Goal: Navigation & Orientation: Understand site structure

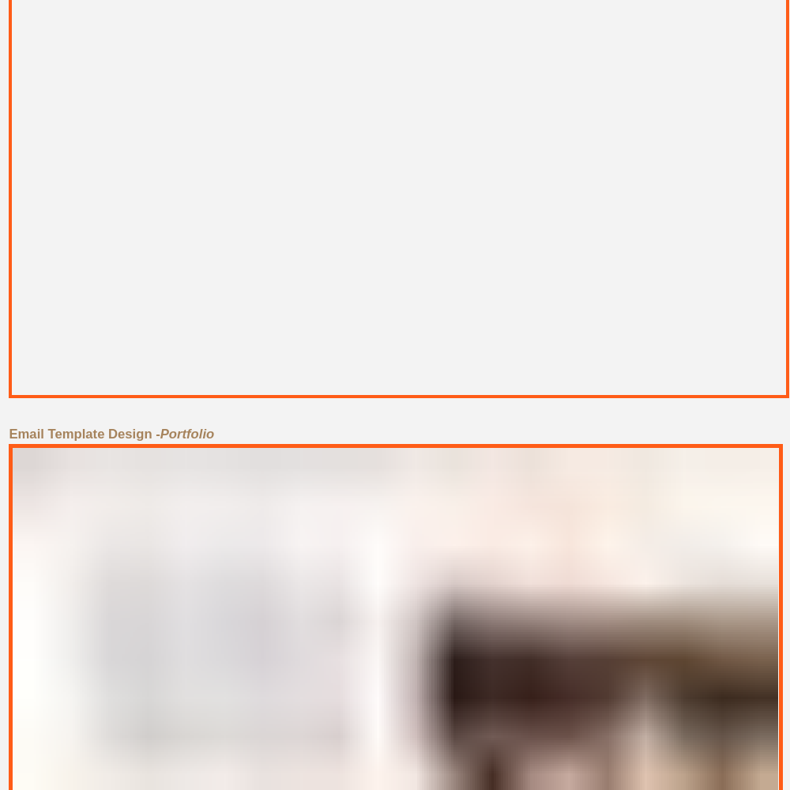
scroll to position [7108, 0]
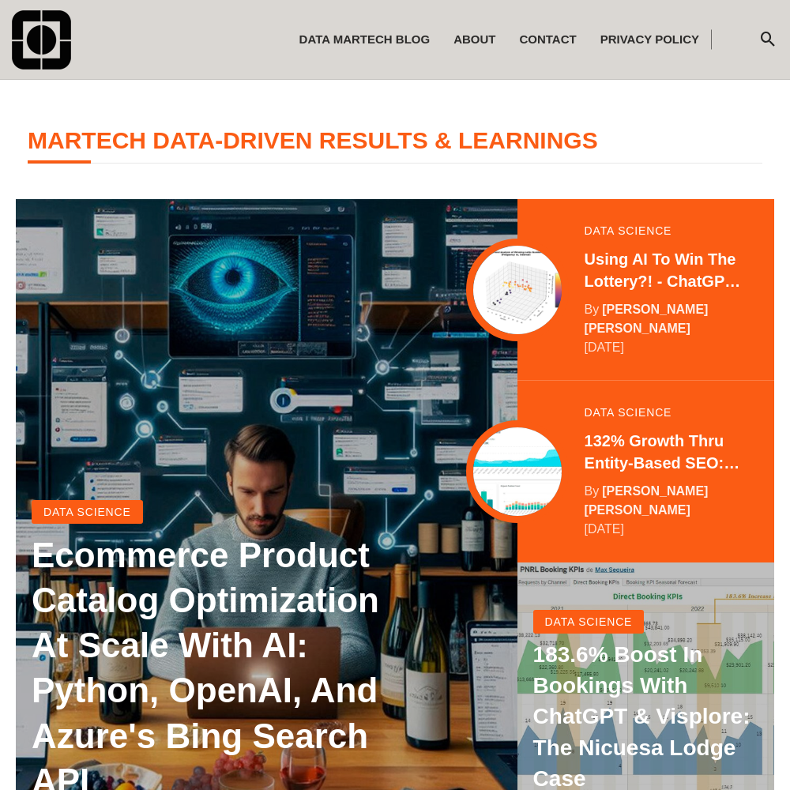
scroll to position [313, 0]
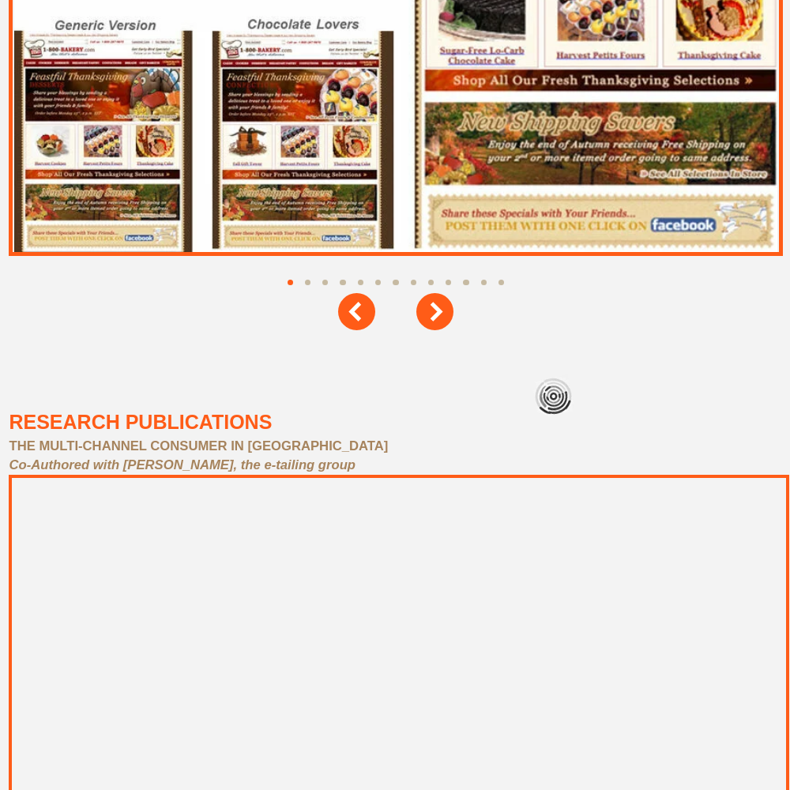
scroll to position [7108, 0]
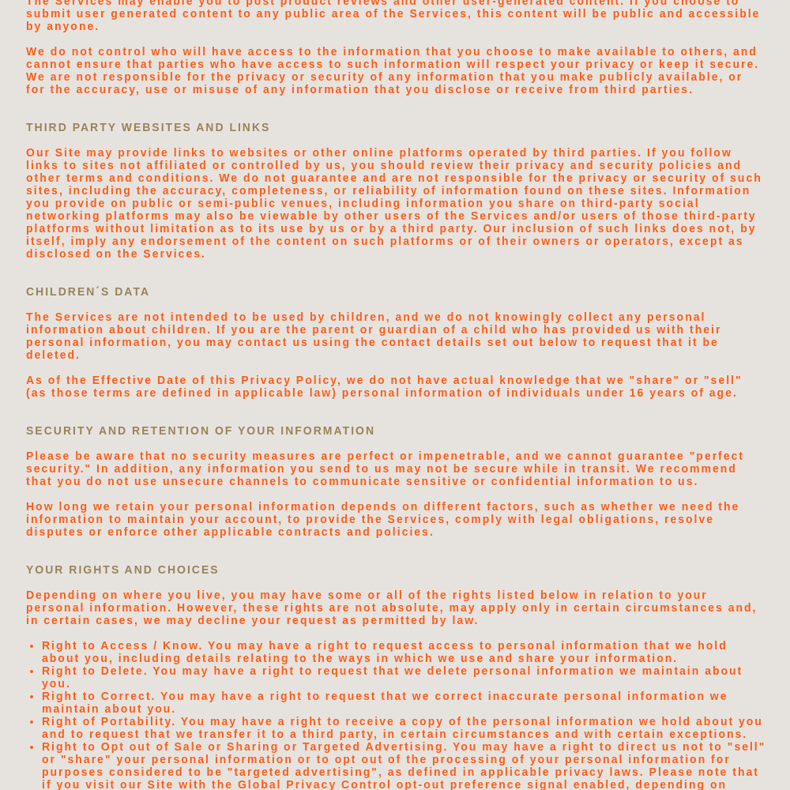
scroll to position [3159, 0]
